Goal: Task Accomplishment & Management: Manage account settings

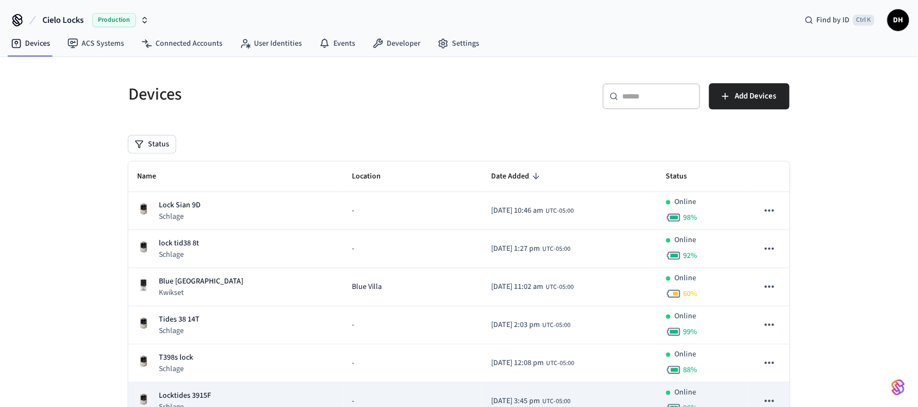
click at [279, 388] on td "Locktides 3915F Schlage" at bounding box center [235, 401] width 215 height 38
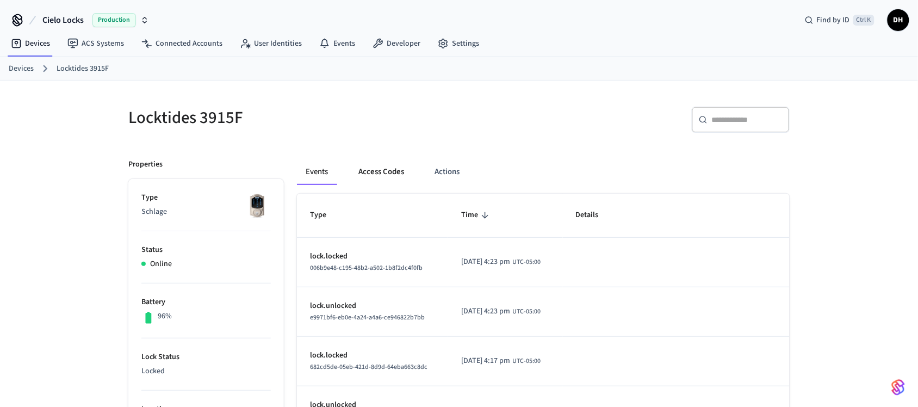
click at [393, 163] on button "Access Codes" at bounding box center [381, 172] width 63 height 26
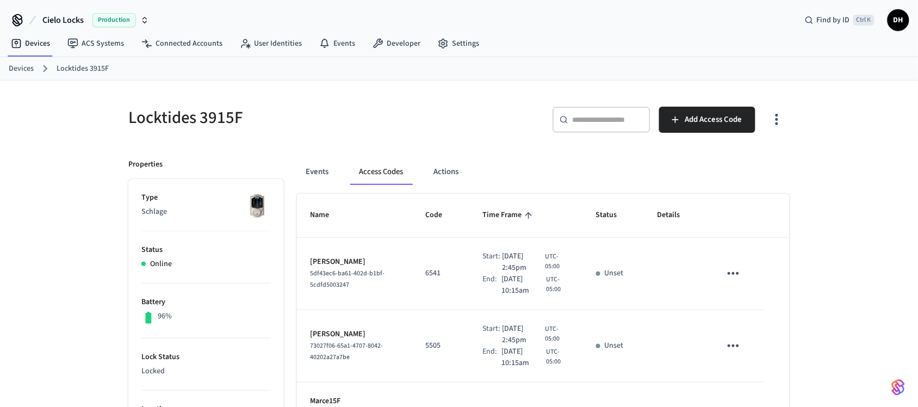
click at [726, 274] on icon "sticky table" at bounding box center [733, 273] width 17 height 17
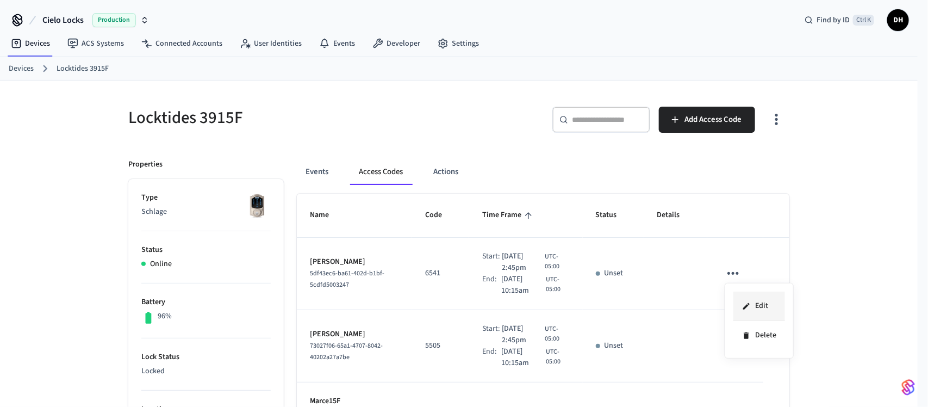
click at [754, 299] on li "Edit" at bounding box center [760, 305] width 52 height 29
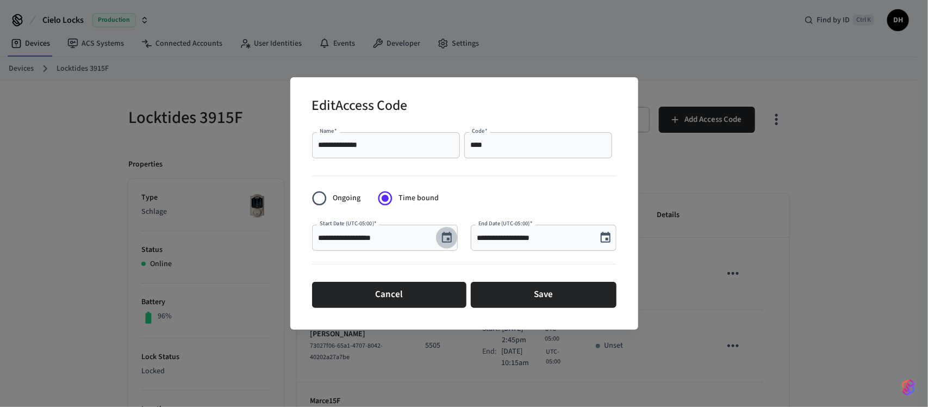
click at [446, 231] on icon "Choose date, selected date is Oct 15, 2025" at bounding box center [446, 237] width 13 height 13
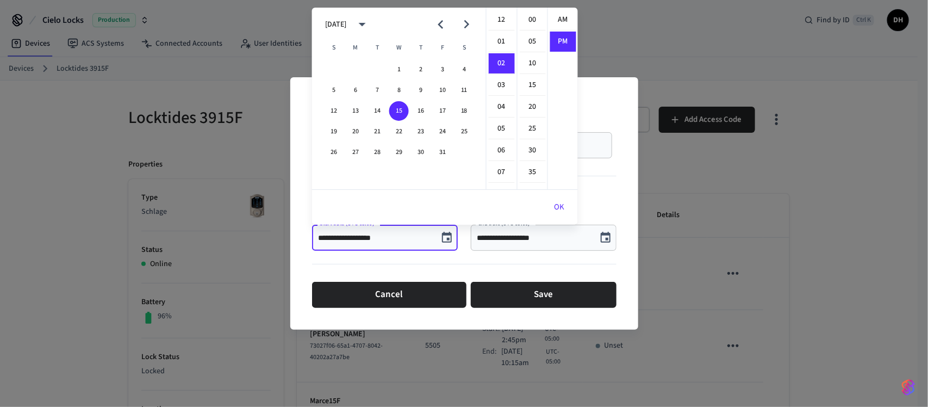
scroll to position [20, 0]
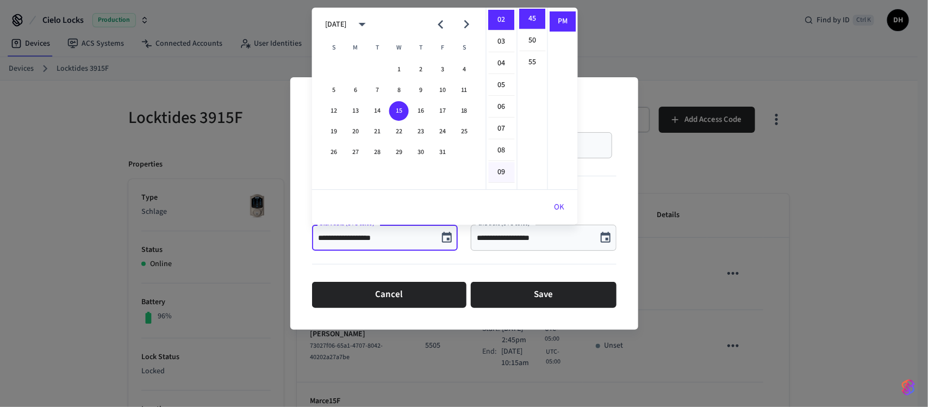
click at [498, 175] on li "09" at bounding box center [502, 172] width 26 height 21
click at [558, 22] on li "PM" at bounding box center [563, 21] width 26 height 20
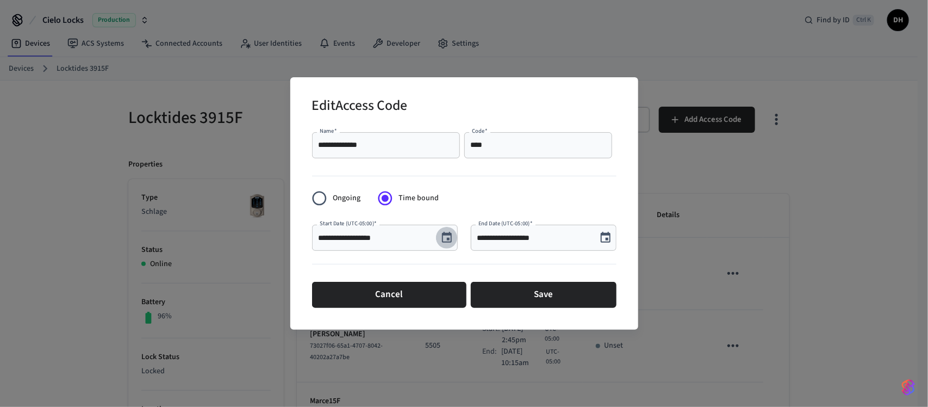
click at [445, 243] on icon "Choose date, selected date is Oct 15, 2025" at bounding box center [446, 237] width 13 height 13
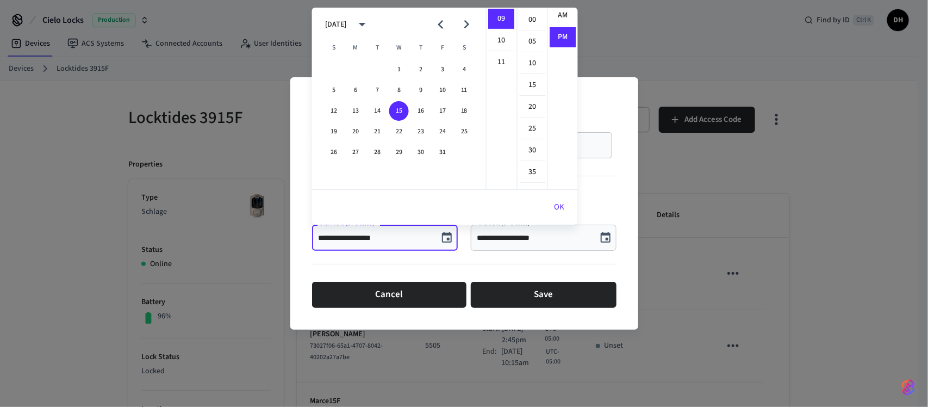
scroll to position [0, 0]
click at [556, 17] on li "AM" at bounding box center [563, 20] width 26 height 21
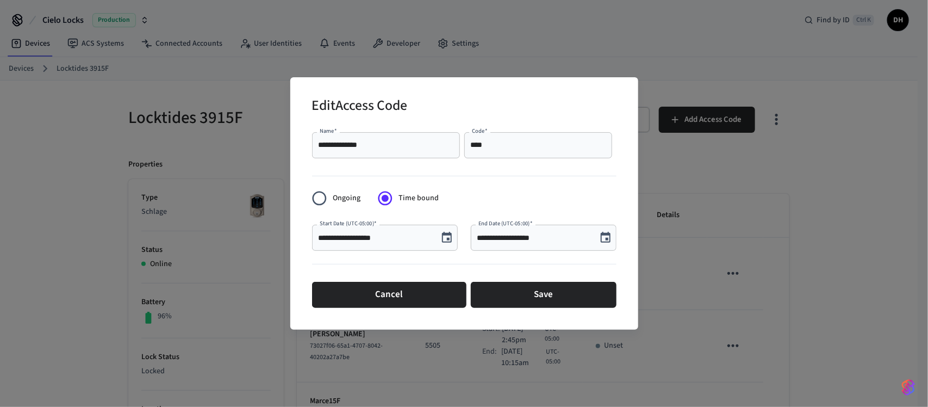
click at [447, 237] on icon "Choose date, selected date is Oct 15, 2025" at bounding box center [446, 237] width 13 height 13
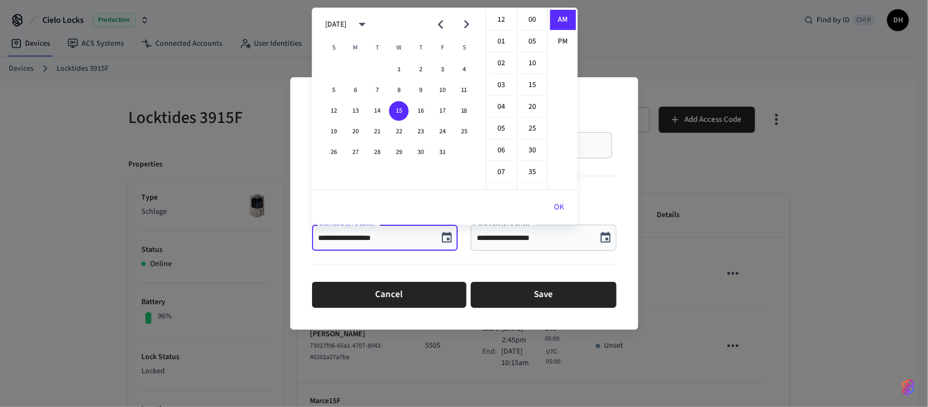
scroll to position [197, 0]
click at [398, 85] on button "8" at bounding box center [399, 90] width 20 height 20
click at [401, 111] on button "15" at bounding box center [399, 111] width 20 height 20
click at [503, 63] on li "08" at bounding box center [502, 65] width 26 height 21
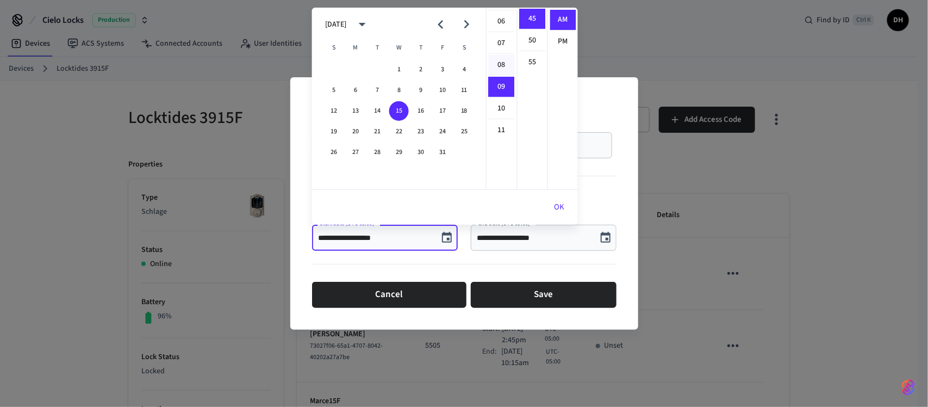
type input "**********"
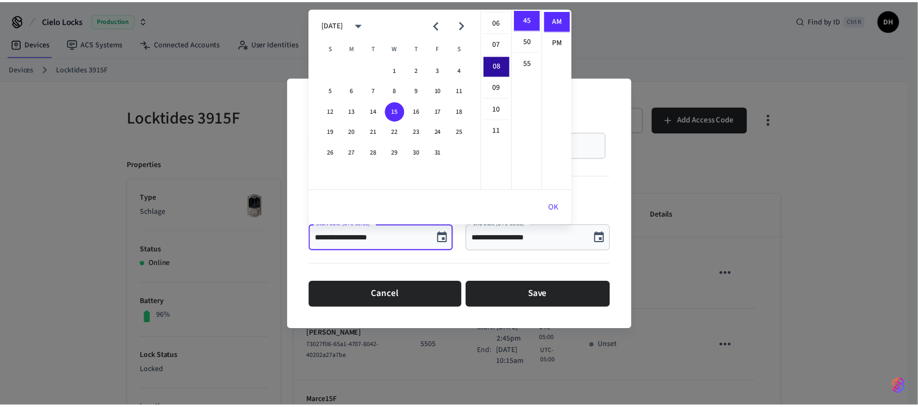
scroll to position [175, 0]
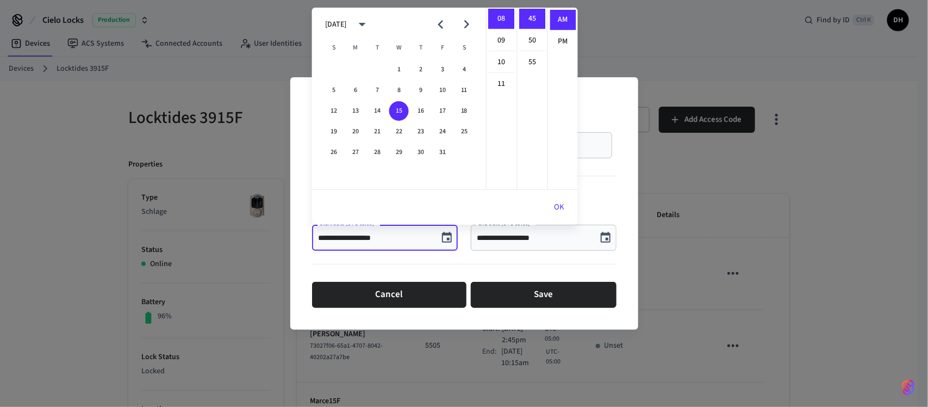
click at [555, 209] on button "OK" at bounding box center [560, 207] width 36 height 26
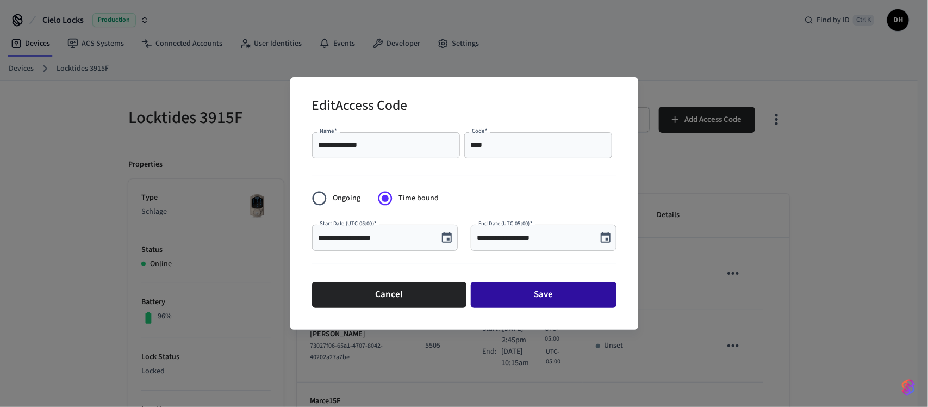
click at [543, 294] on button "Save" at bounding box center [544, 295] width 146 height 26
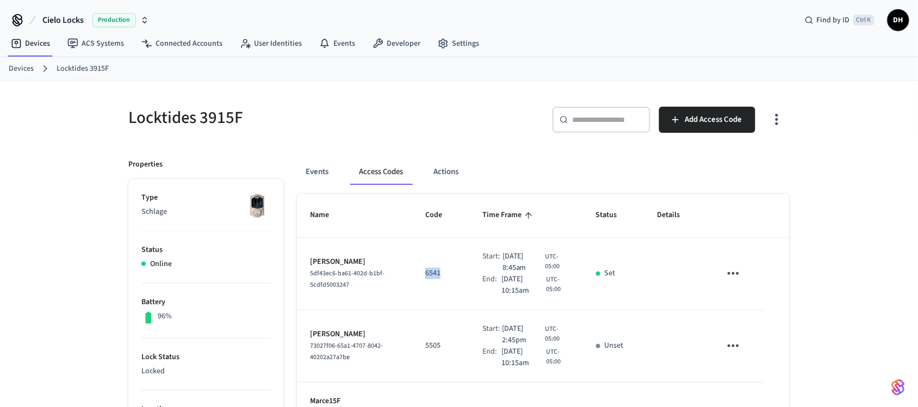
drag, startPoint x: 433, startPoint y: 273, endPoint x: 416, endPoint y: 276, distance: 17.1
click at [425, 276] on p "6541" at bounding box center [440, 273] width 31 height 11
copy p "6541"
